Goal: Navigation & Orientation: Find specific page/section

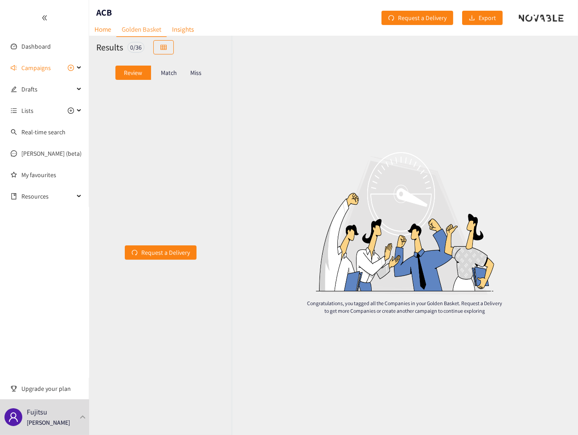
click at [175, 71] on p "Match" at bounding box center [169, 72] width 16 height 7
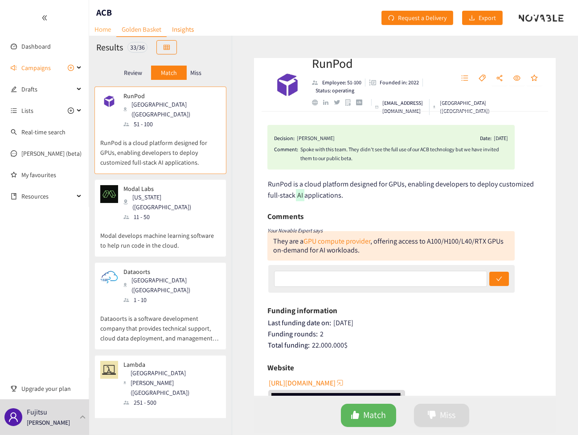
click at [106, 32] on link "Home" at bounding box center [102, 29] width 27 height 14
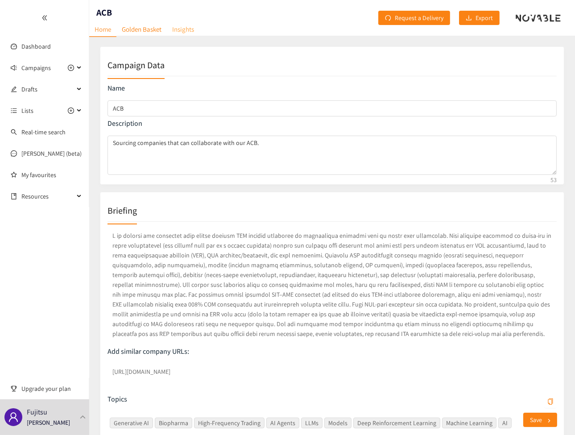
click at [184, 32] on link "Insights" at bounding box center [183, 29] width 33 height 14
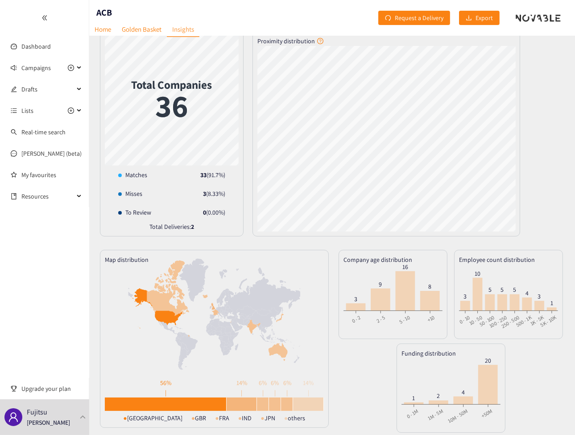
scroll to position [23, 0]
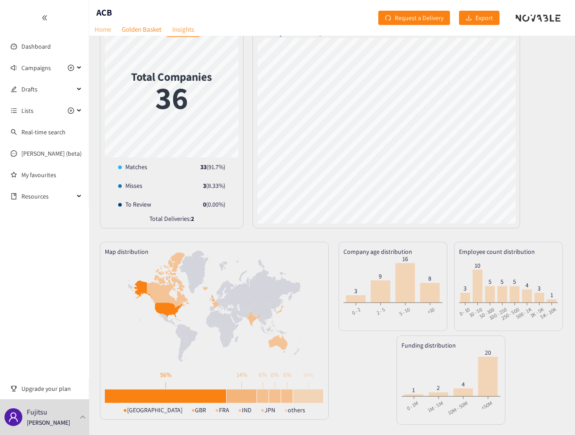
click at [102, 31] on link "Home" at bounding box center [102, 29] width 27 height 14
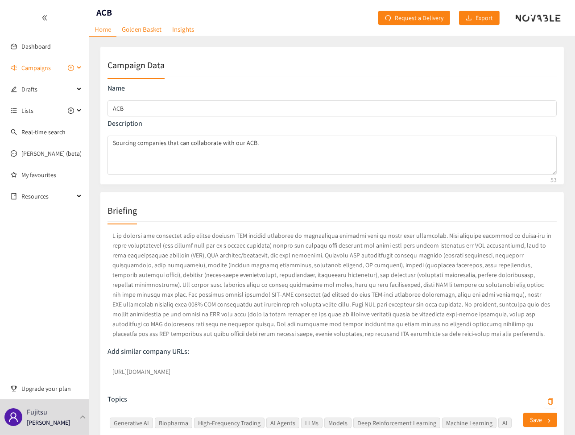
click at [80, 68] on div "Campaigns" at bounding box center [44, 68] width 89 height 18
click at [80, 67] on icon at bounding box center [80, 67] width 4 height 0
drag, startPoint x: 224, startPoint y: 47, endPoint x: 215, endPoint y: 45, distance: 9.2
click at [224, 47] on div "Campaign Data Name ACB Description Sourcing companies that can collaborate with…" at bounding box center [332, 115] width 464 height 138
click at [134, 22] on header "ACB Home Golden Basket Insights Request a Delivery Export" at bounding box center [332, 18] width 486 height 36
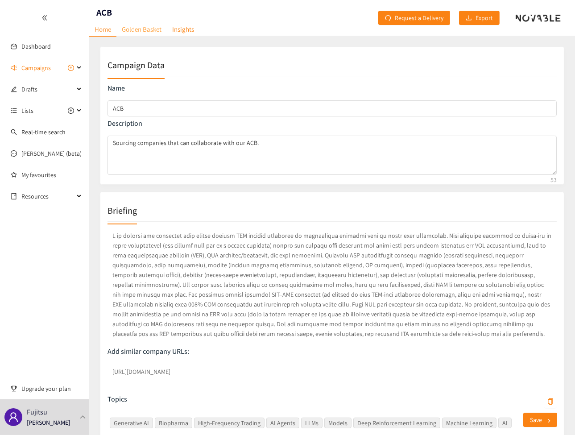
click at [137, 29] on link "Golden Basket" at bounding box center [141, 29] width 50 height 14
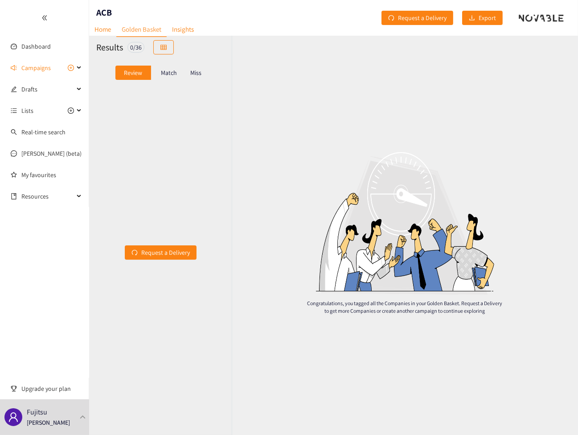
click at [165, 71] on p "Match" at bounding box center [169, 72] width 16 height 7
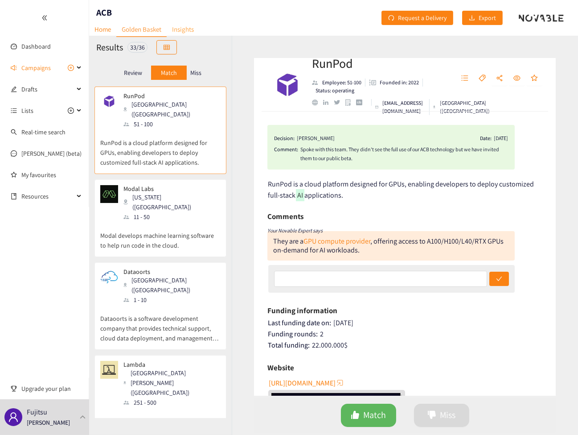
click at [189, 30] on link "Insights" at bounding box center [183, 29] width 33 height 14
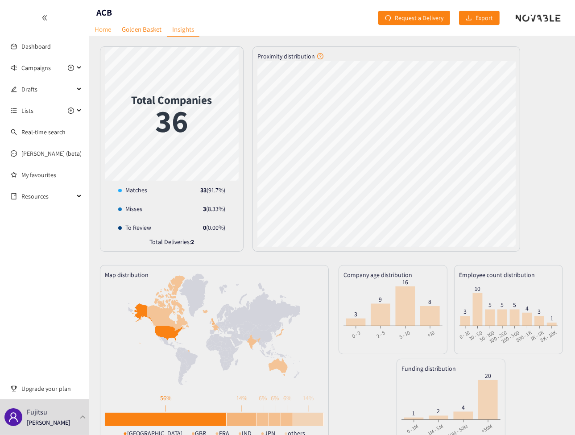
click at [100, 26] on link "Home" at bounding box center [102, 29] width 27 height 14
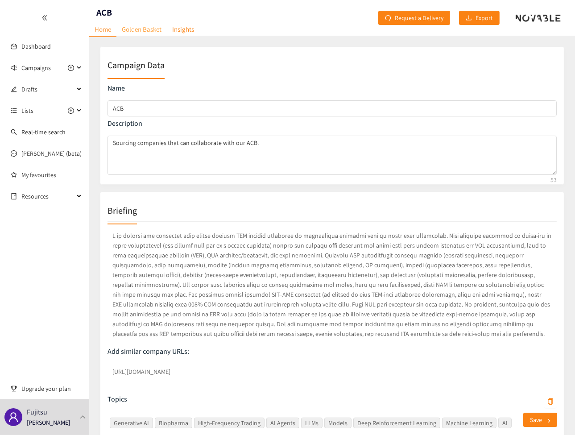
click at [136, 25] on link "Golden Basket" at bounding box center [141, 29] width 50 height 14
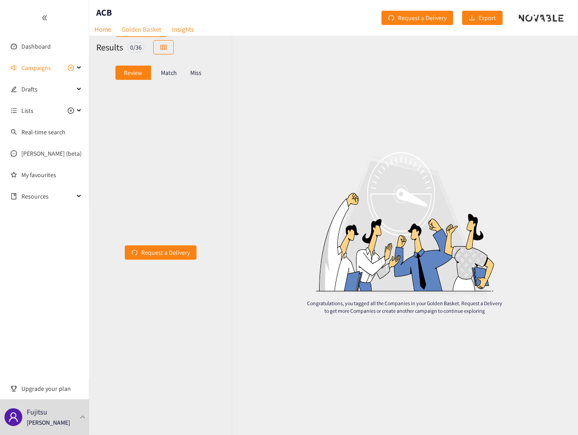
click at [165, 73] on p "Match" at bounding box center [169, 72] width 16 height 7
